Goal: Find specific page/section: Find specific page/section

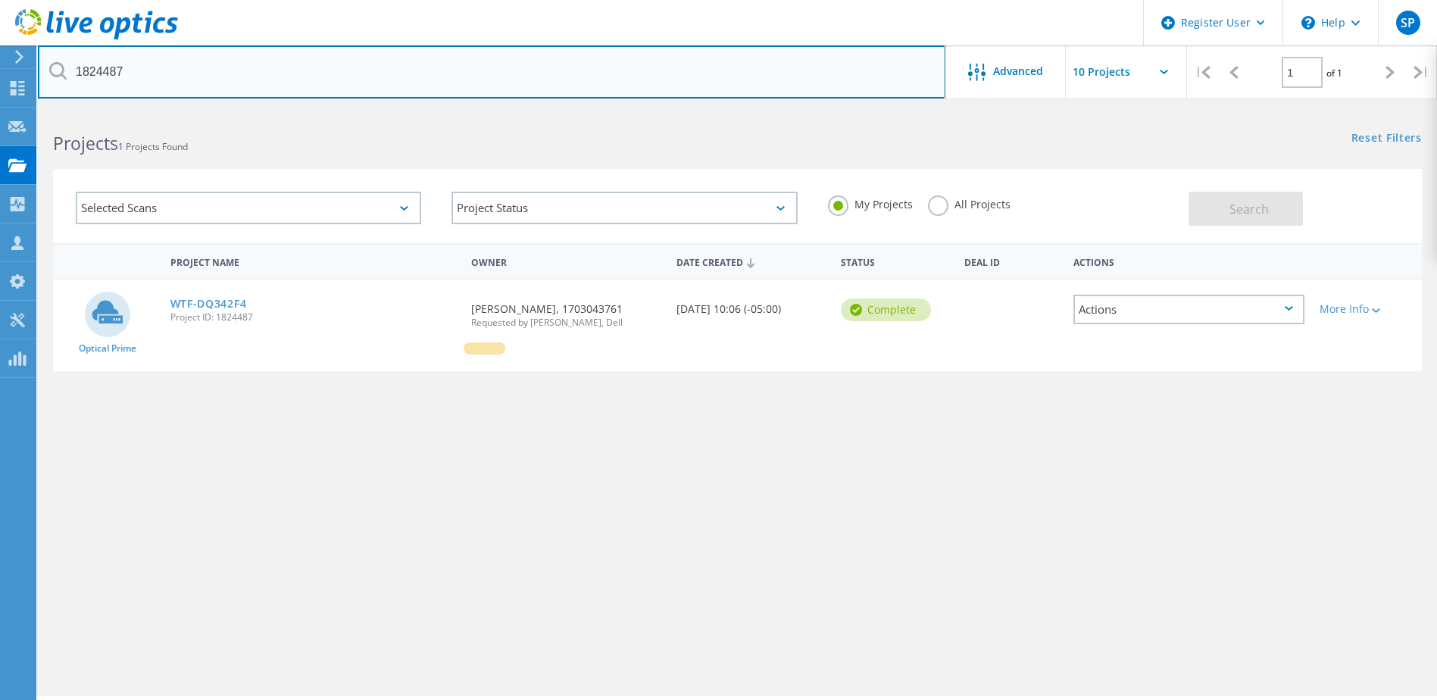
drag, startPoint x: 179, startPoint y: 70, endPoint x: 67, endPoint y: 70, distance: 112.1
click at [67, 70] on input "1824487" at bounding box center [491, 71] width 907 height 53
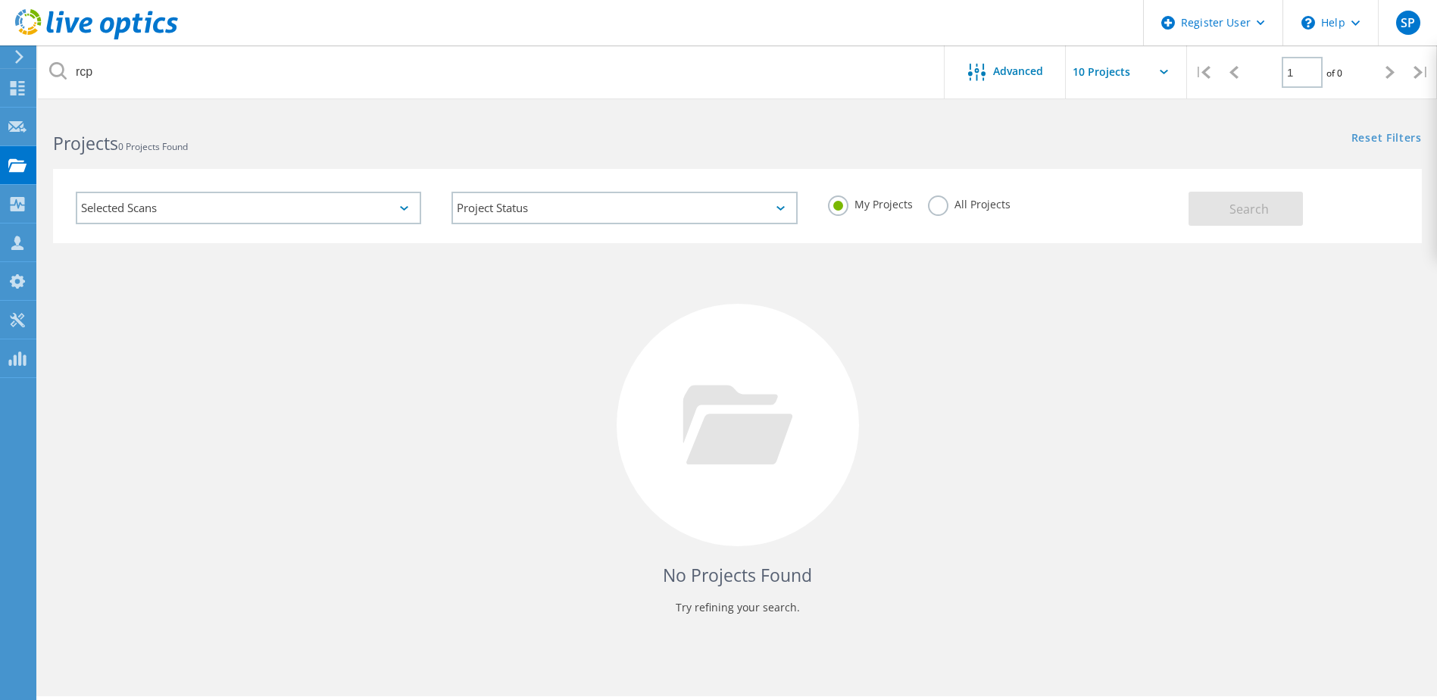
click at [945, 209] on label "All Projects" at bounding box center [969, 202] width 83 height 14
click at [0, 0] on input "All Projects" at bounding box center [0, 0] width 0 height 0
click at [1235, 228] on div "Selected Scans Project Status In Progress Complete Published Anonymous Archived…" at bounding box center [737, 206] width 1368 height 74
click at [1243, 211] on span "Search" at bounding box center [1248, 209] width 39 height 17
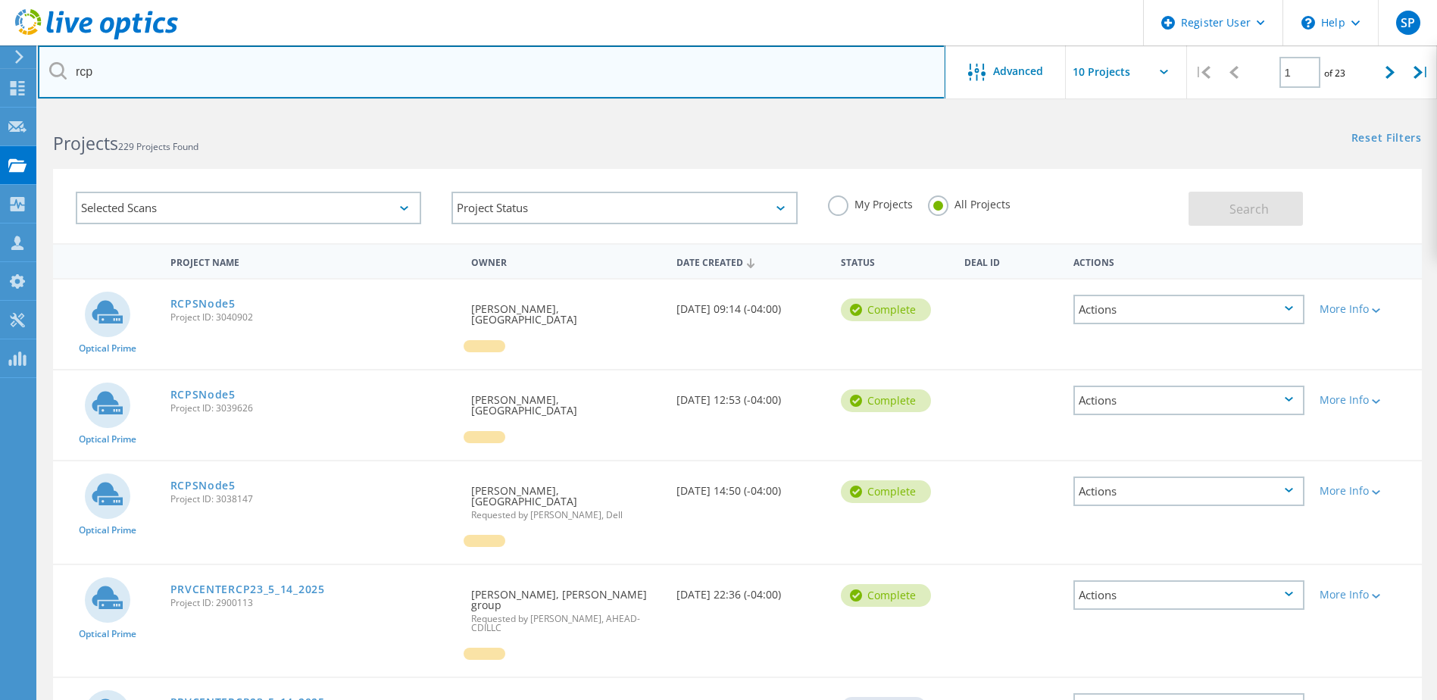
click at [154, 86] on input "rcp" at bounding box center [491, 71] width 907 height 53
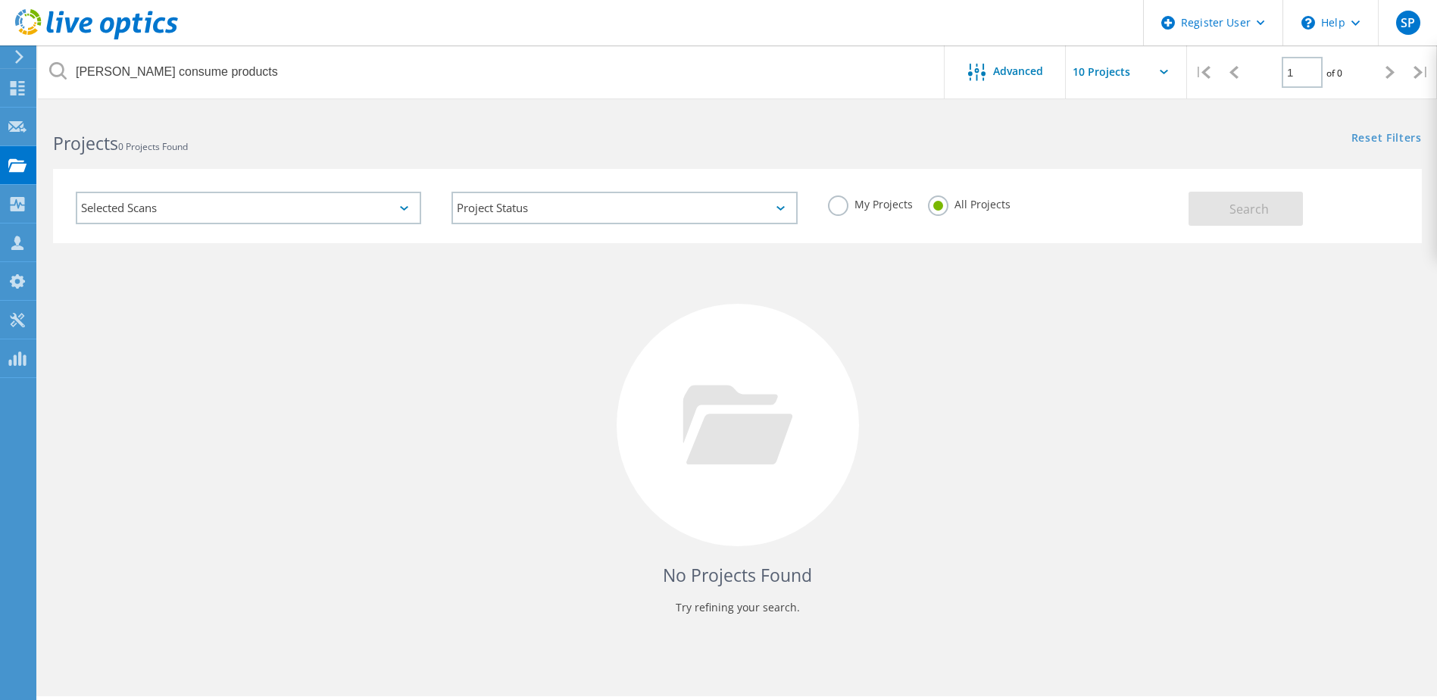
click at [1322, 302] on div "No Projects Found Try refining your search." at bounding box center [737, 439] width 1368 height 392
click at [267, 428] on div "No Projects Found Try refining your search." at bounding box center [737, 439] width 1368 height 392
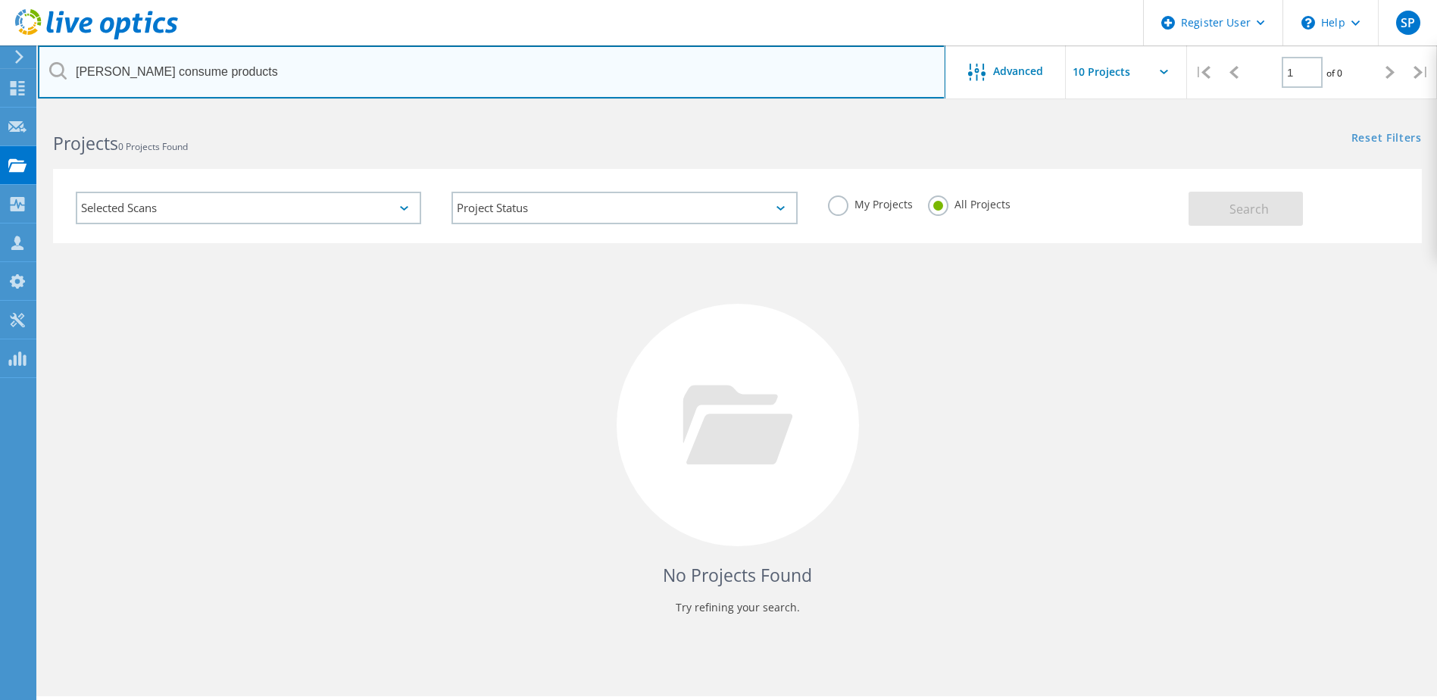
drag, startPoint x: 261, startPoint y: 75, endPoint x: -3, endPoint y: 71, distance: 264.3
click at [0, 71] on html "Register User \n Help Explore Helpful Articles Contact Support SP Dell User [PE…" at bounding box center [718, 370] width 1437 height 741
paste input "1005579"
click at [896, 71] on input "1005579" at bounding box center [491, 71] width 907 height 53
type input "1005579"
